Goal: Navigation & Orientation: Find specific page/section

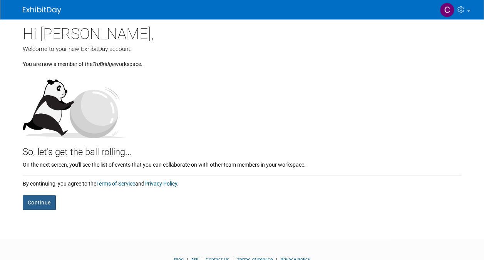
click at [42, 202] on button "Continue" at bounding box center [39, 202] width 33 height 15
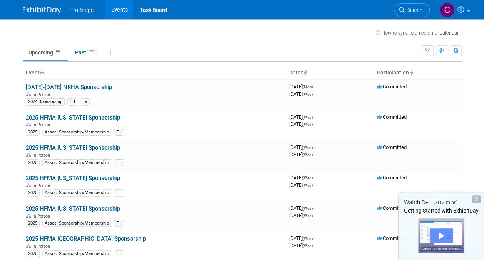
click at [439, 235] on div "Play" at bounding box center [441, 235] width 23 height 15
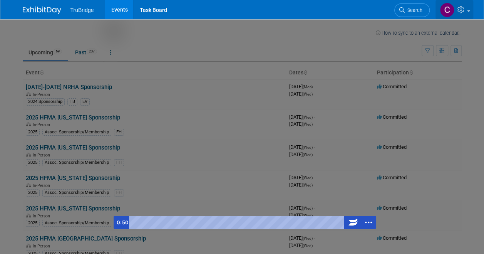
click at [462, 10] on icon at bounding box center [462, 9] width 9 height 7
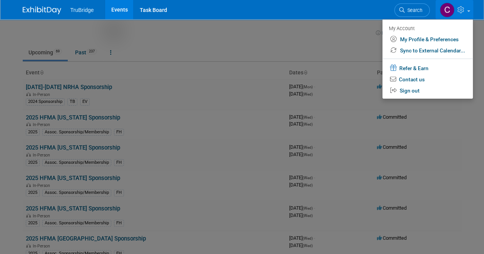
click at [462, 10] on icon at bounding box center [462, 9] width 9 height 7
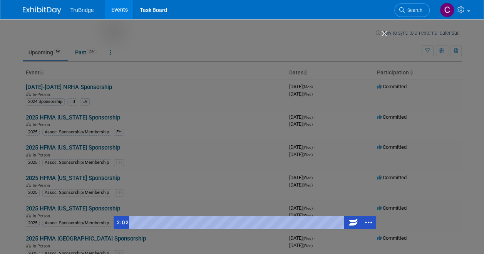
click at [244, 168] on div "Getting Started with ExhibitDay" at bounding box center [245, 130] width 263 height 198
click at [243, 156] on div "Getting Started with ExhibitDay" at bounding box center [245, 130] width 263 height 198
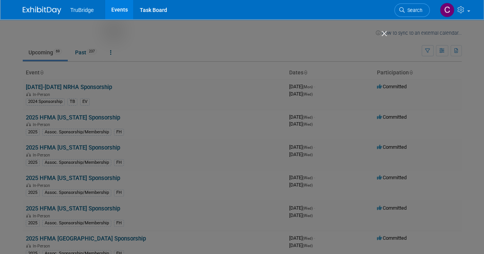
click at [193, 161] on div "Getting Started with ExhibitDay" at bounding box center [245, 130] width 263 height 198
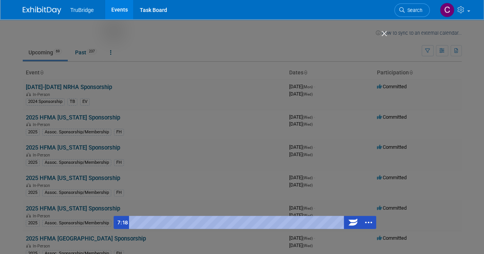
click at [249, 130] on div "Getting Started with ExhibitDay" at bounding box center [245, 130] width 263 height 198
